Goal: Check status: Check status

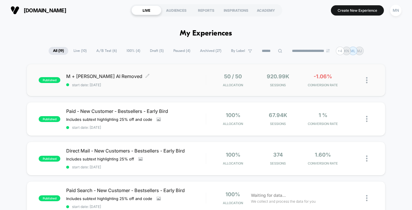
click at [166, 83] on span "start date: [DATE]" at bounding box center [135, 85] width 139 height 4
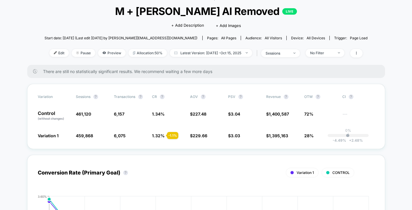
scroll to position [35, 0]
